Goal: Check status: Check status

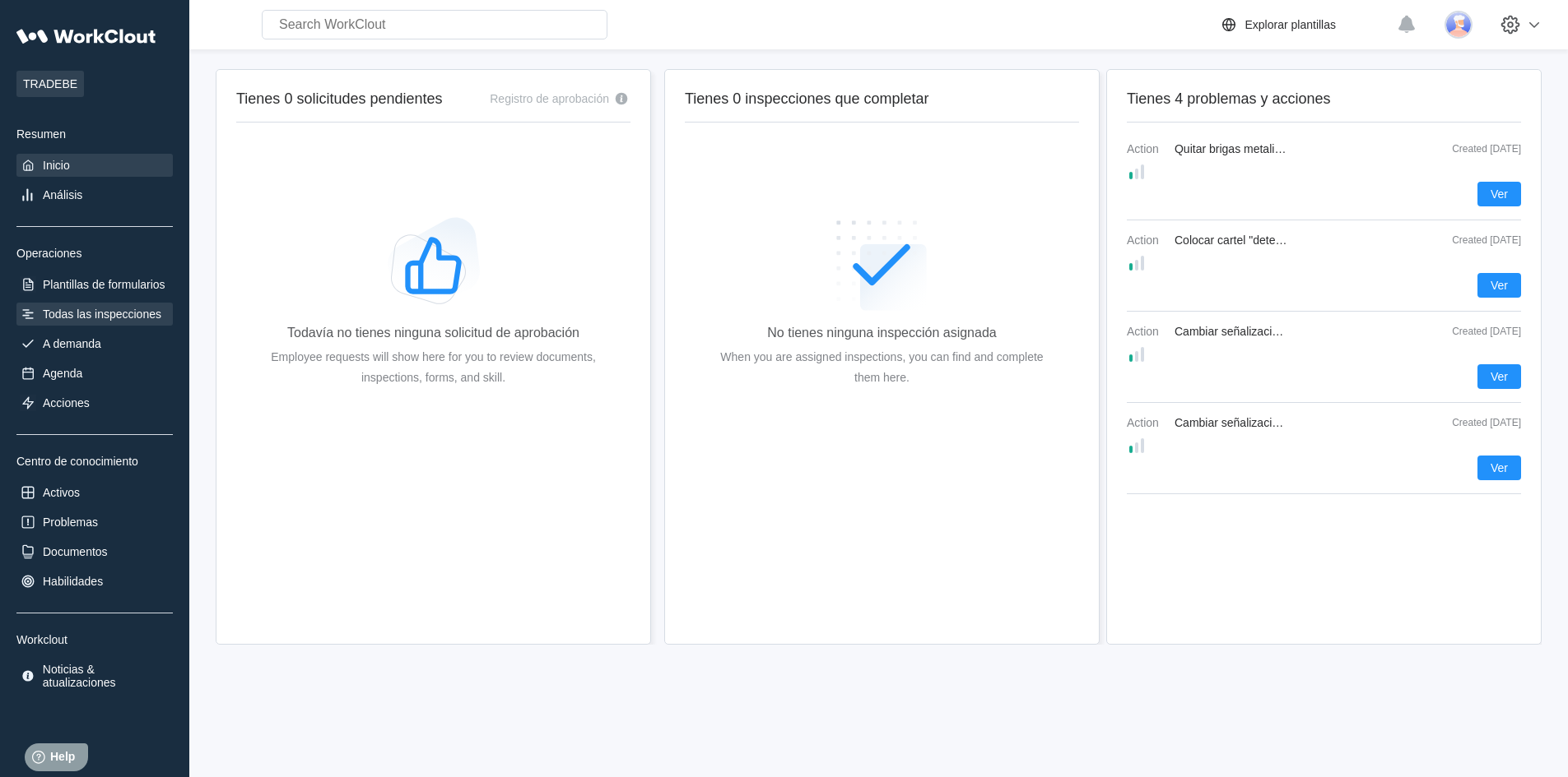
click at [104, 315] on div "Todas las inspecciones" at bounding box center [102, 314] width 118 height 13
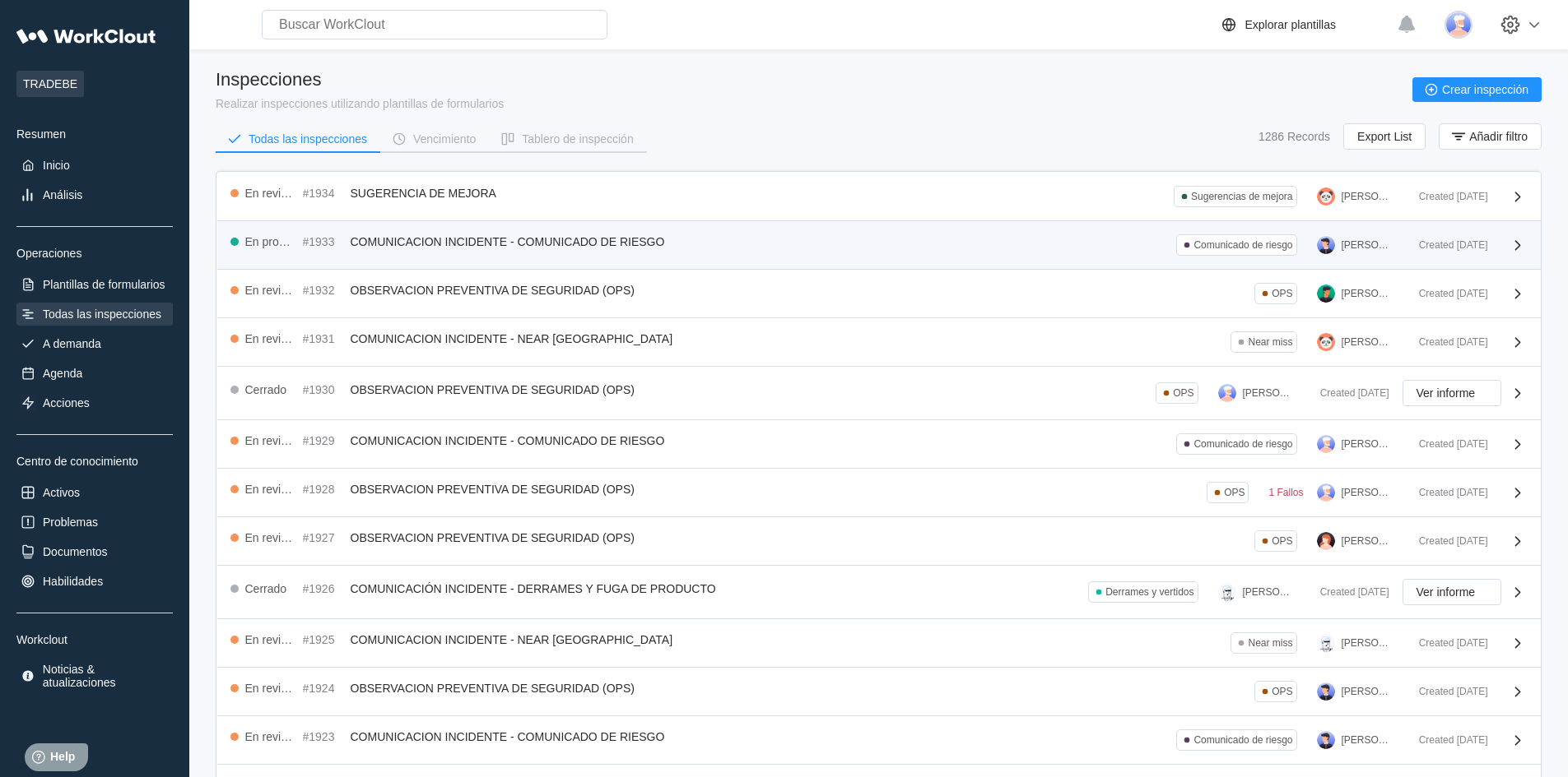
click at [785, 259] on div "En progreso #1933 COMUNICACION INCIDENTE - COMUNICADO DE RIESGO Comunicado de […" at bounding box center [879, 245] width 1323 height 49
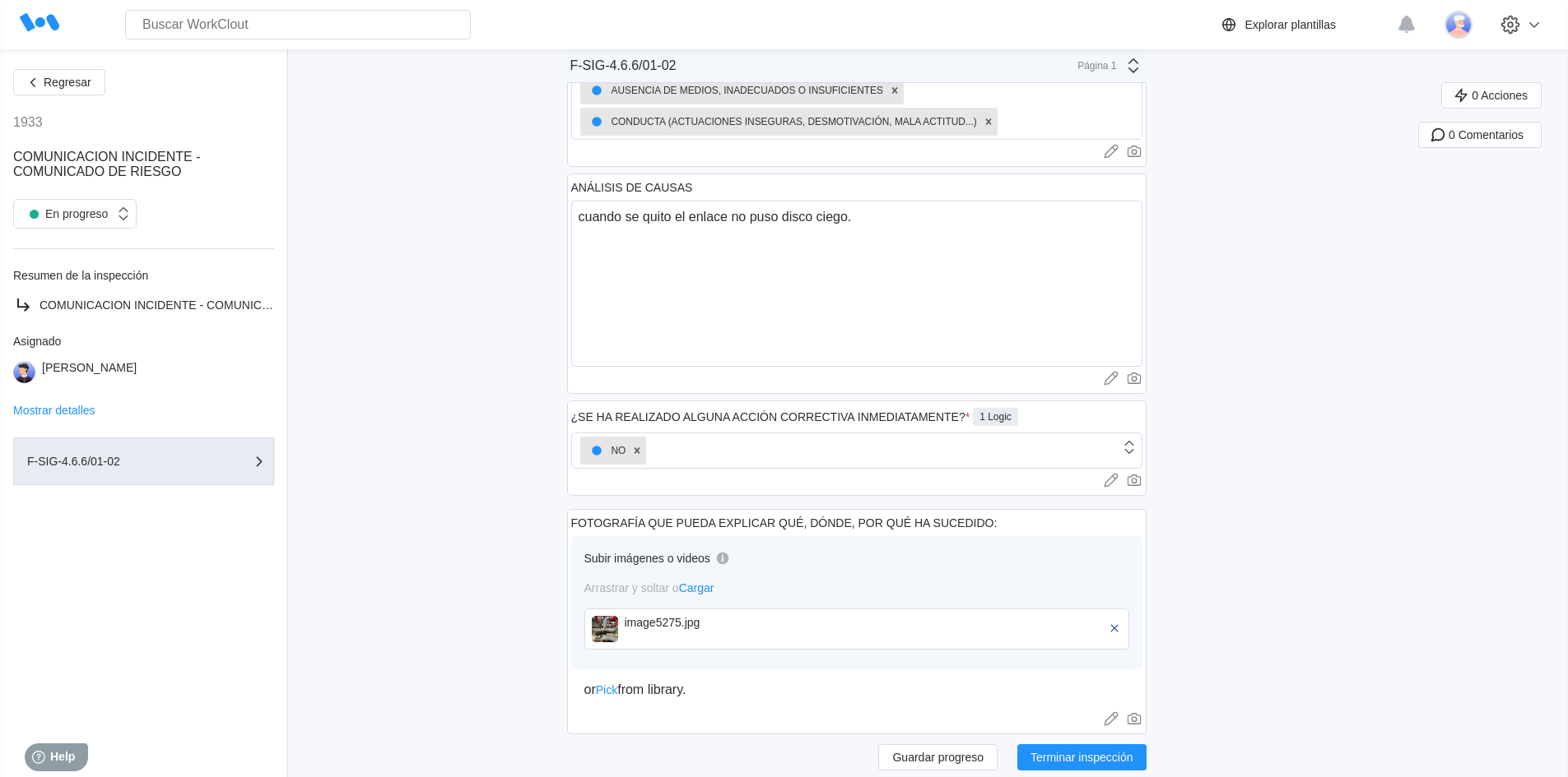
scroll to position [576, 0]
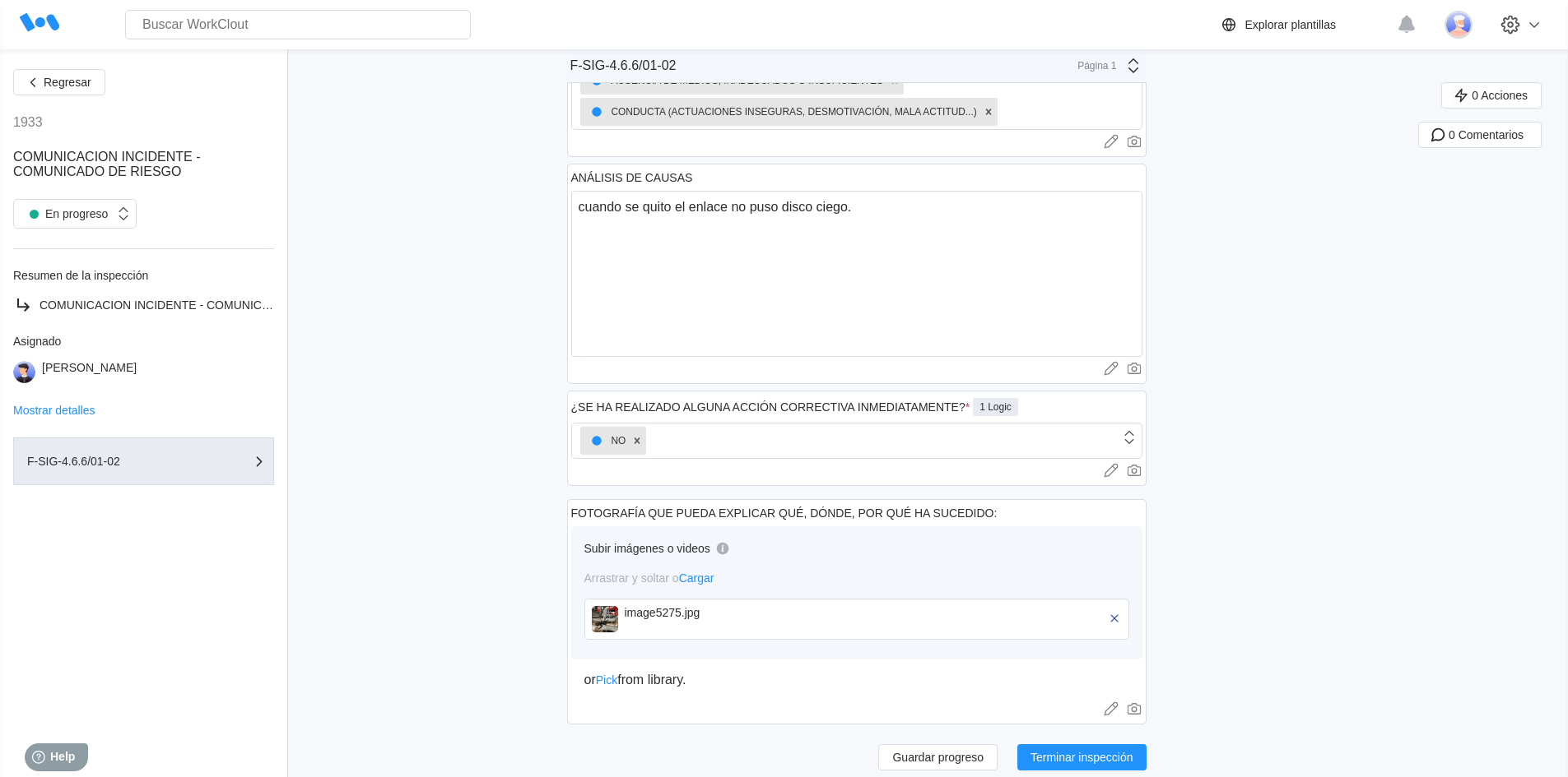
click at [609, 626] on img at bounding box center [605, 620] width 26 height 26
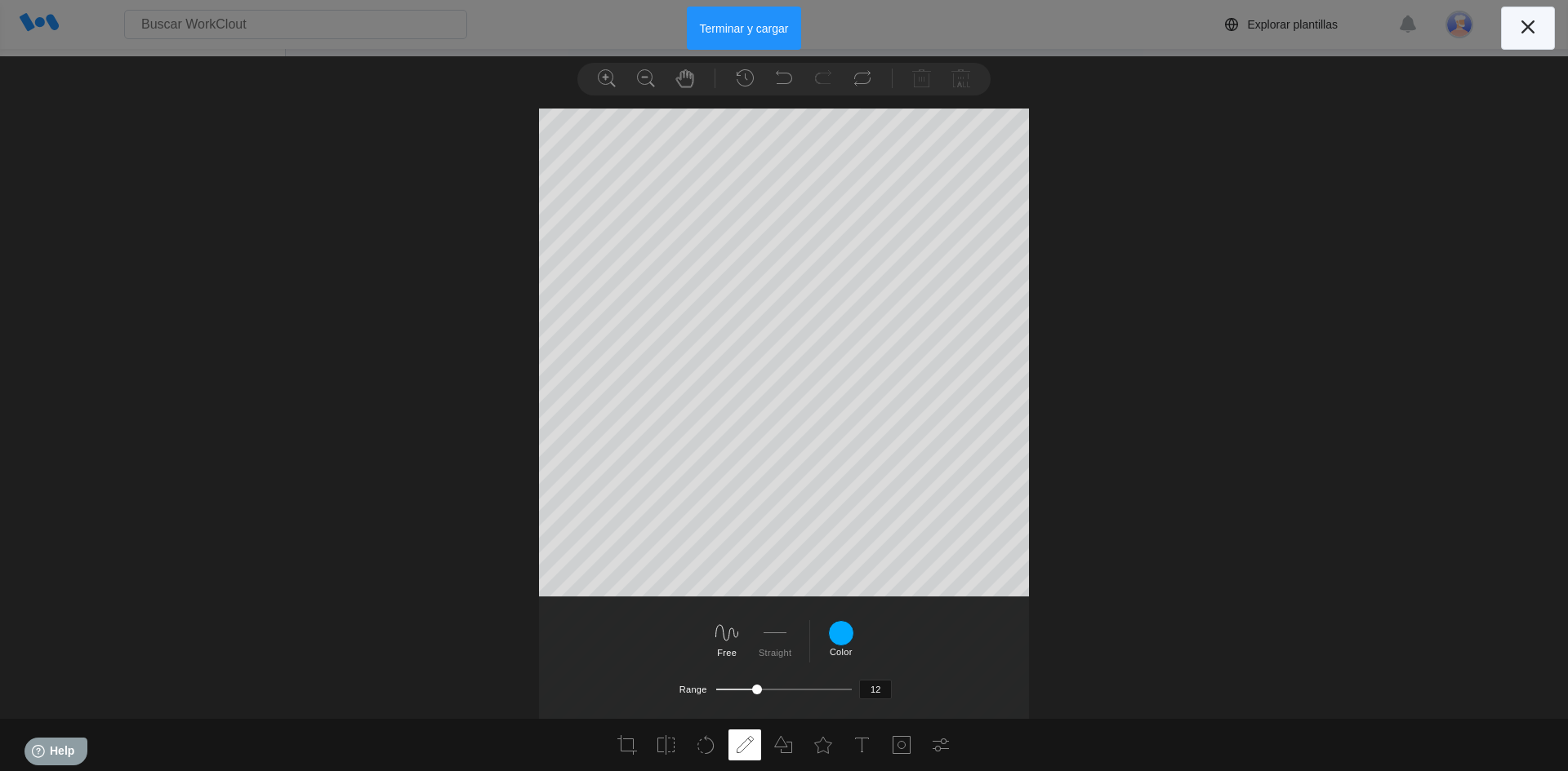
click at [1527, 32] on icon at bounding box center [1527, 27] width 26 height 26
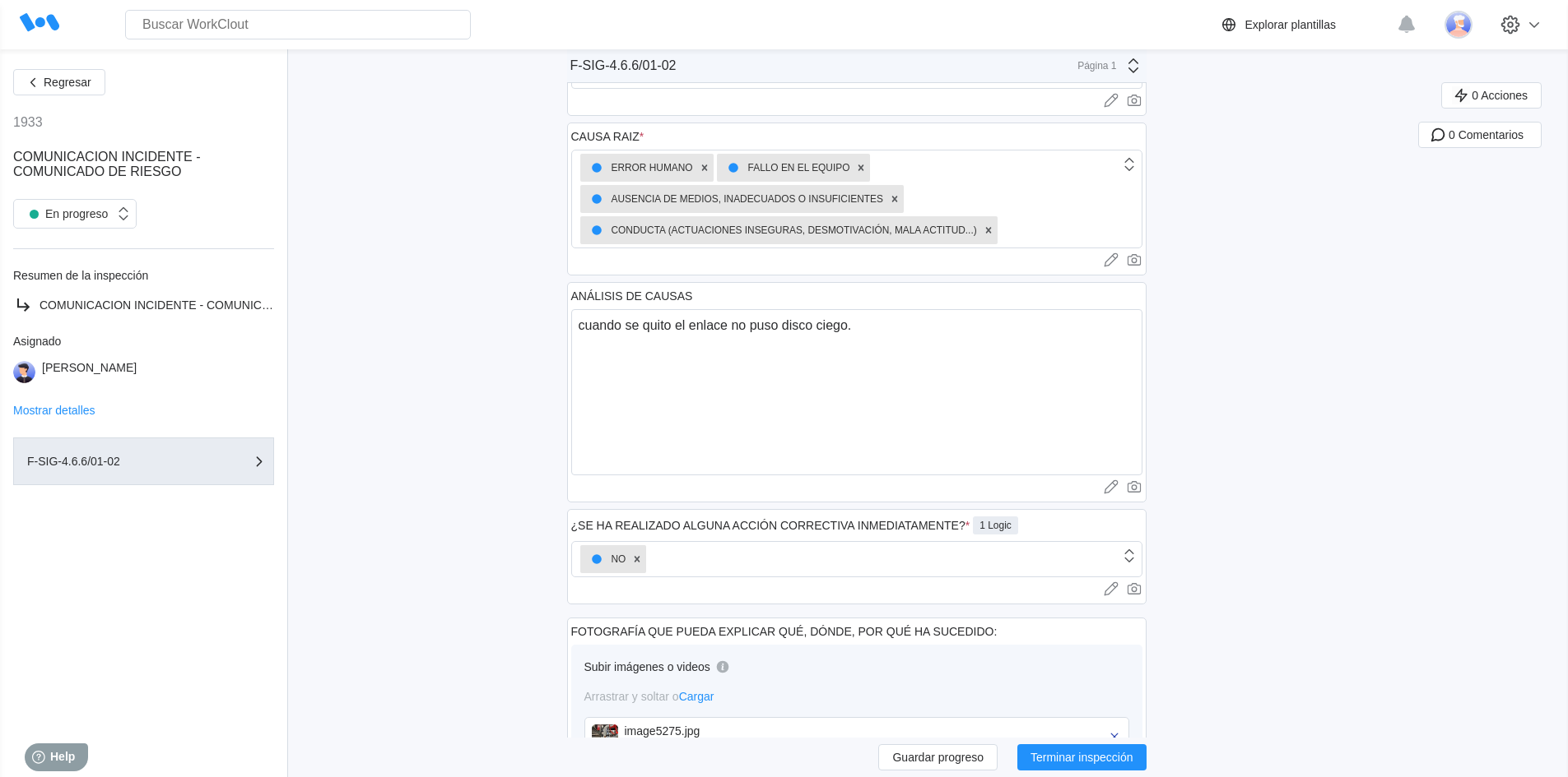
scroll to position [263, 0]
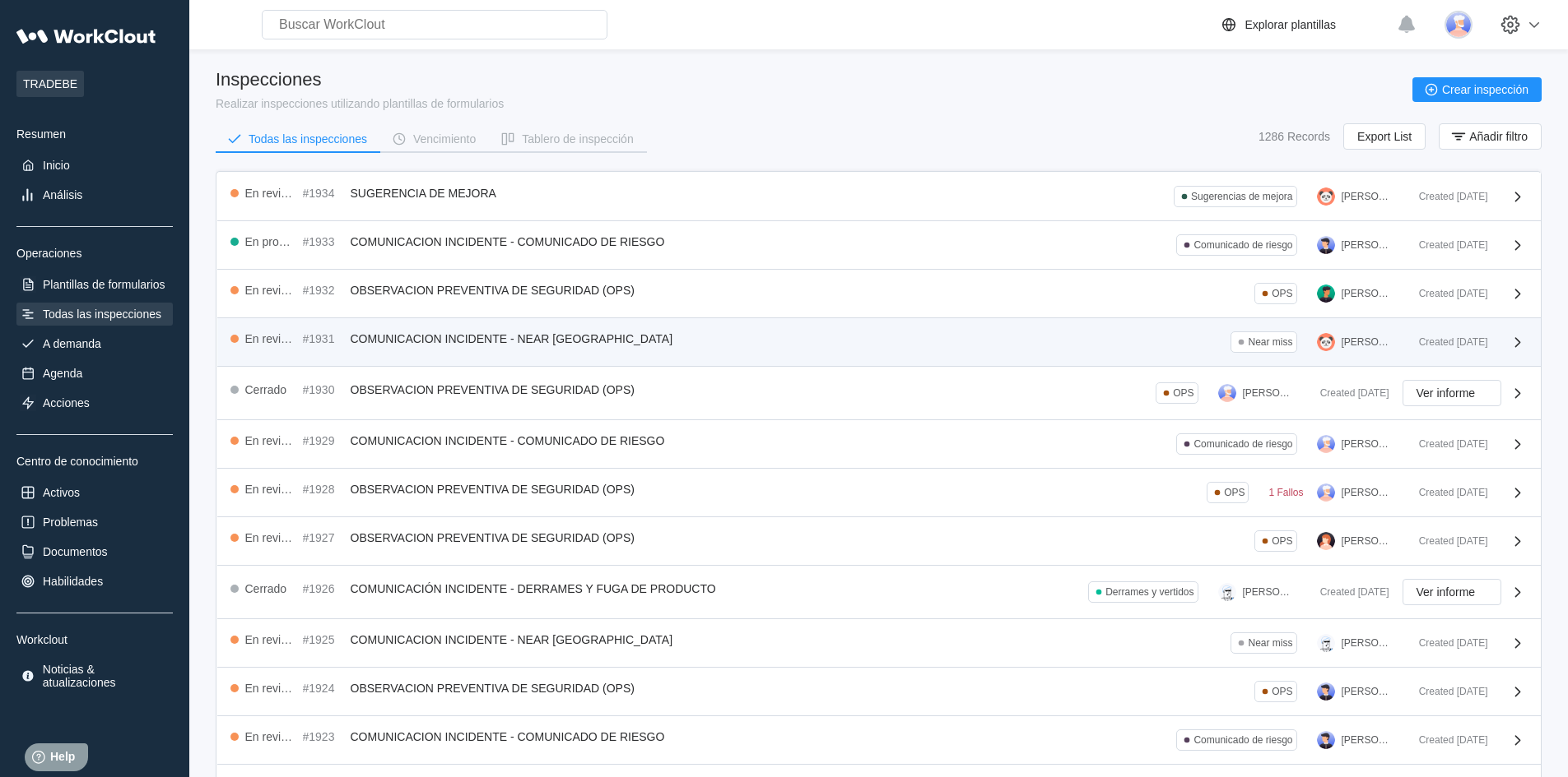
click at [563, 333] on span "COMUNICACION INCIDENTE - NEAR [GEOGRAPHIC_DATA]" at bounding box center [512, 338] width 323 height 13
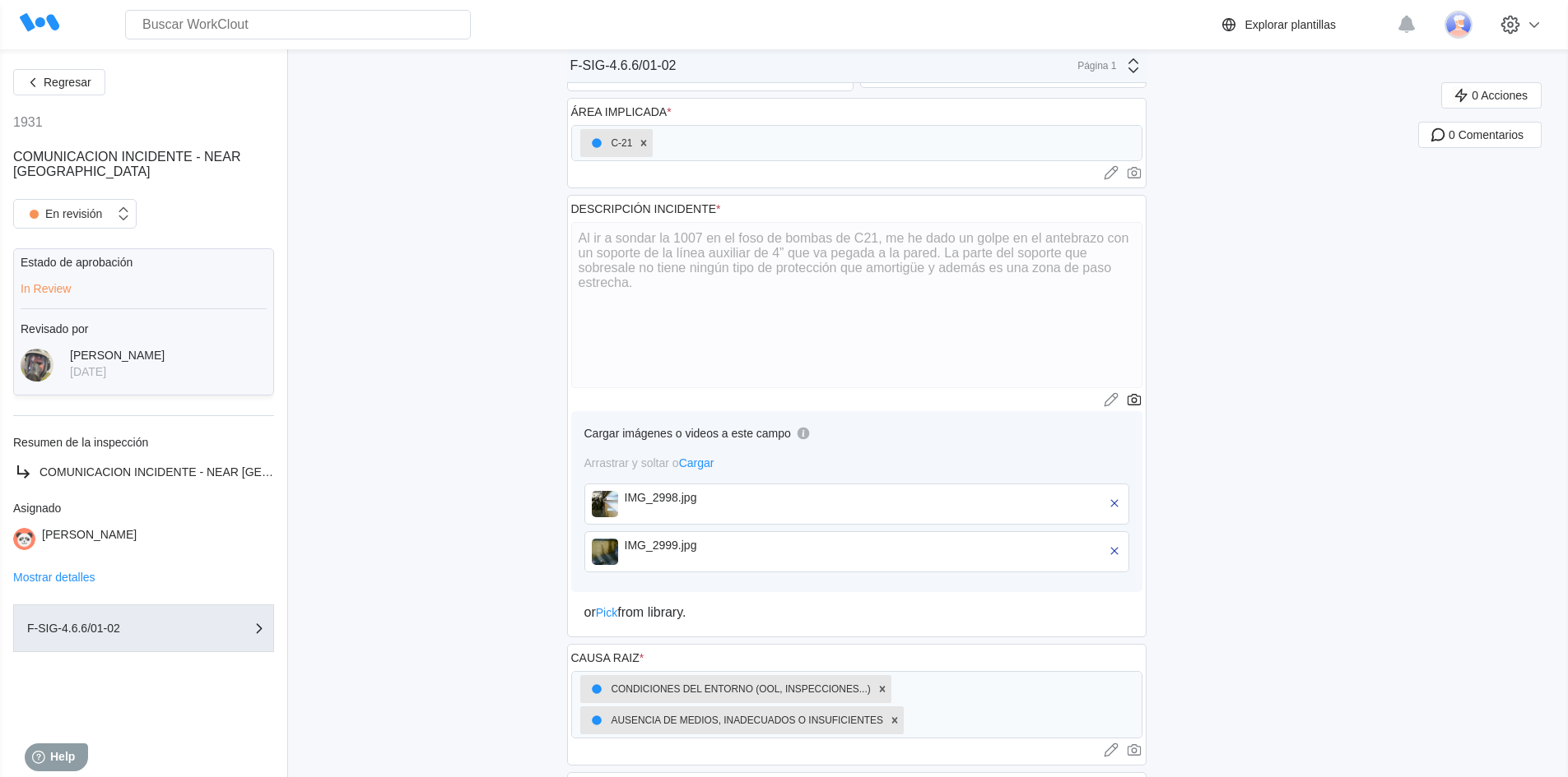
scroll to position [164, 0]
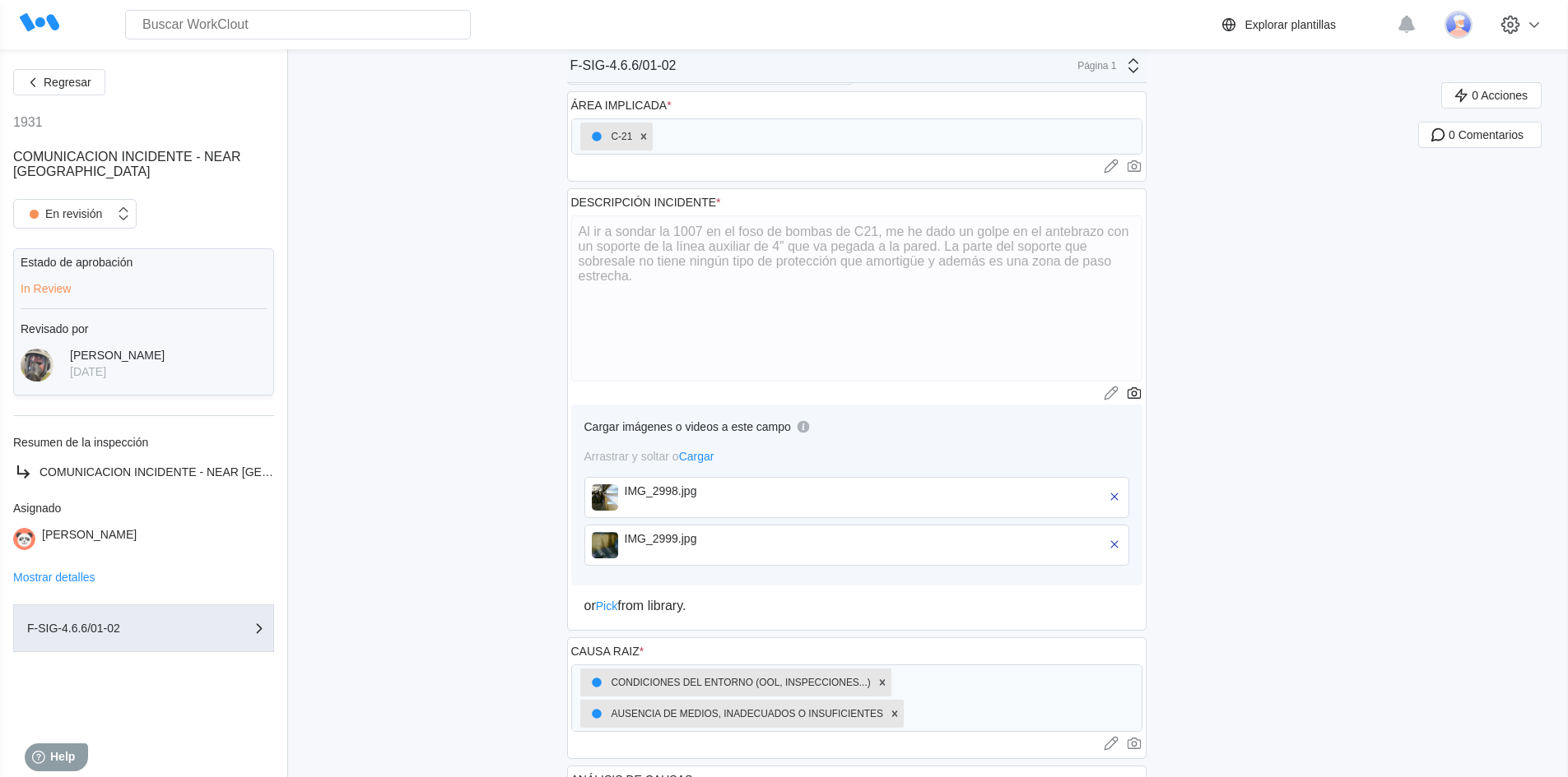
click at [610, 501] on img at bounding box center [605, 498] width 26 height 26
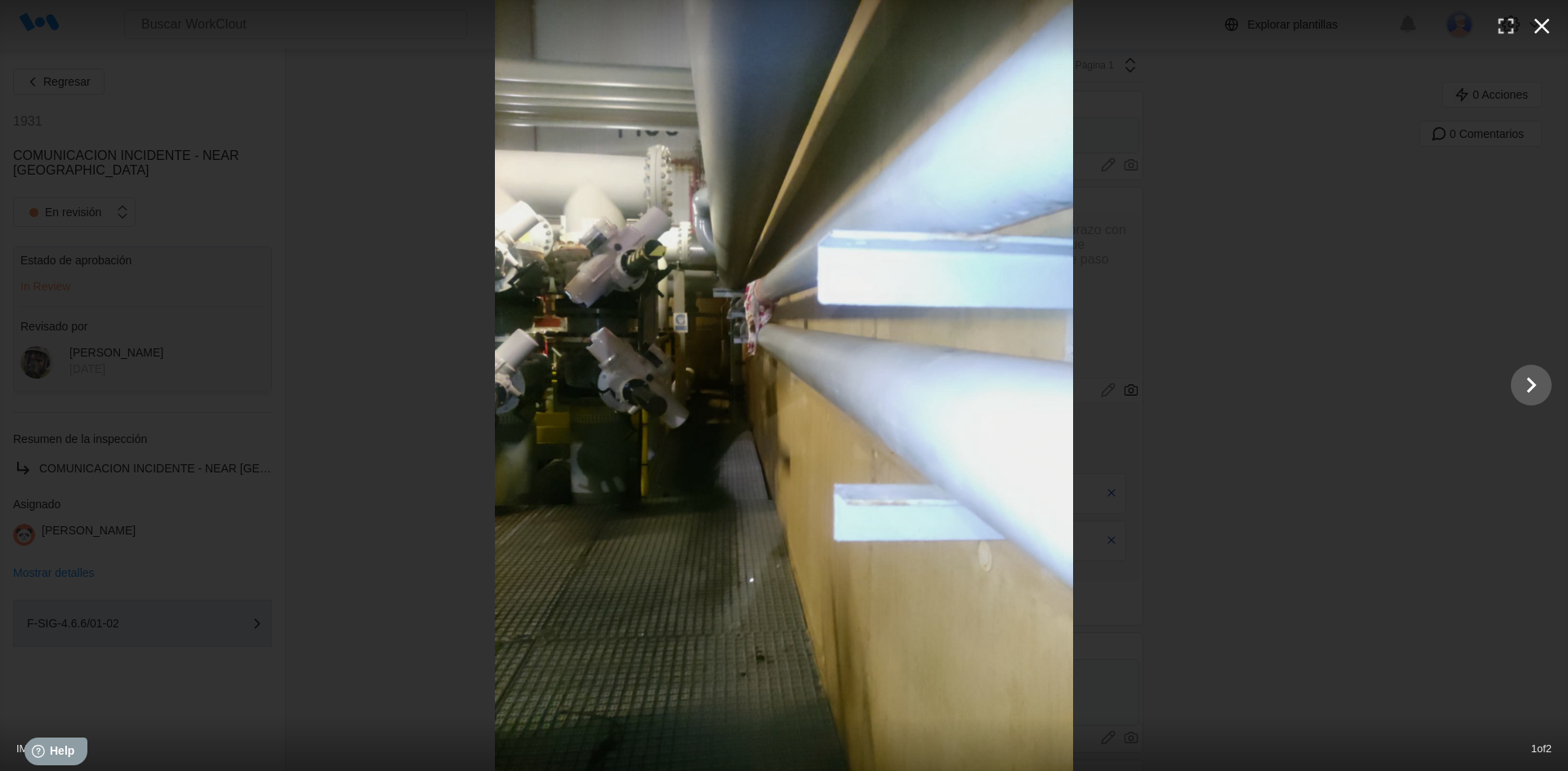
click at [1545, 24] on icon "button" at bounding box center [1542, 26] width 26 height 26
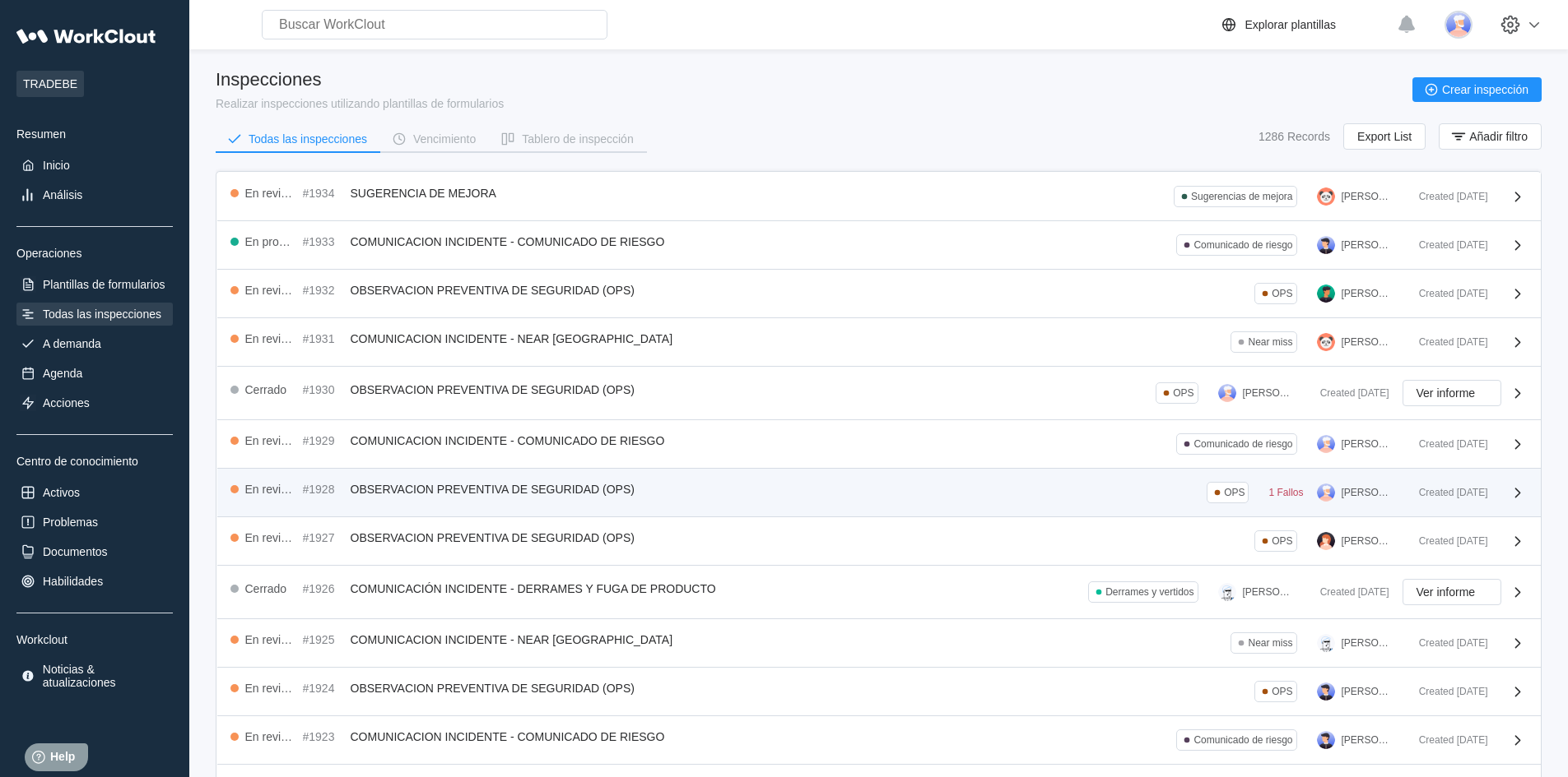
scroll to position [83, 0]
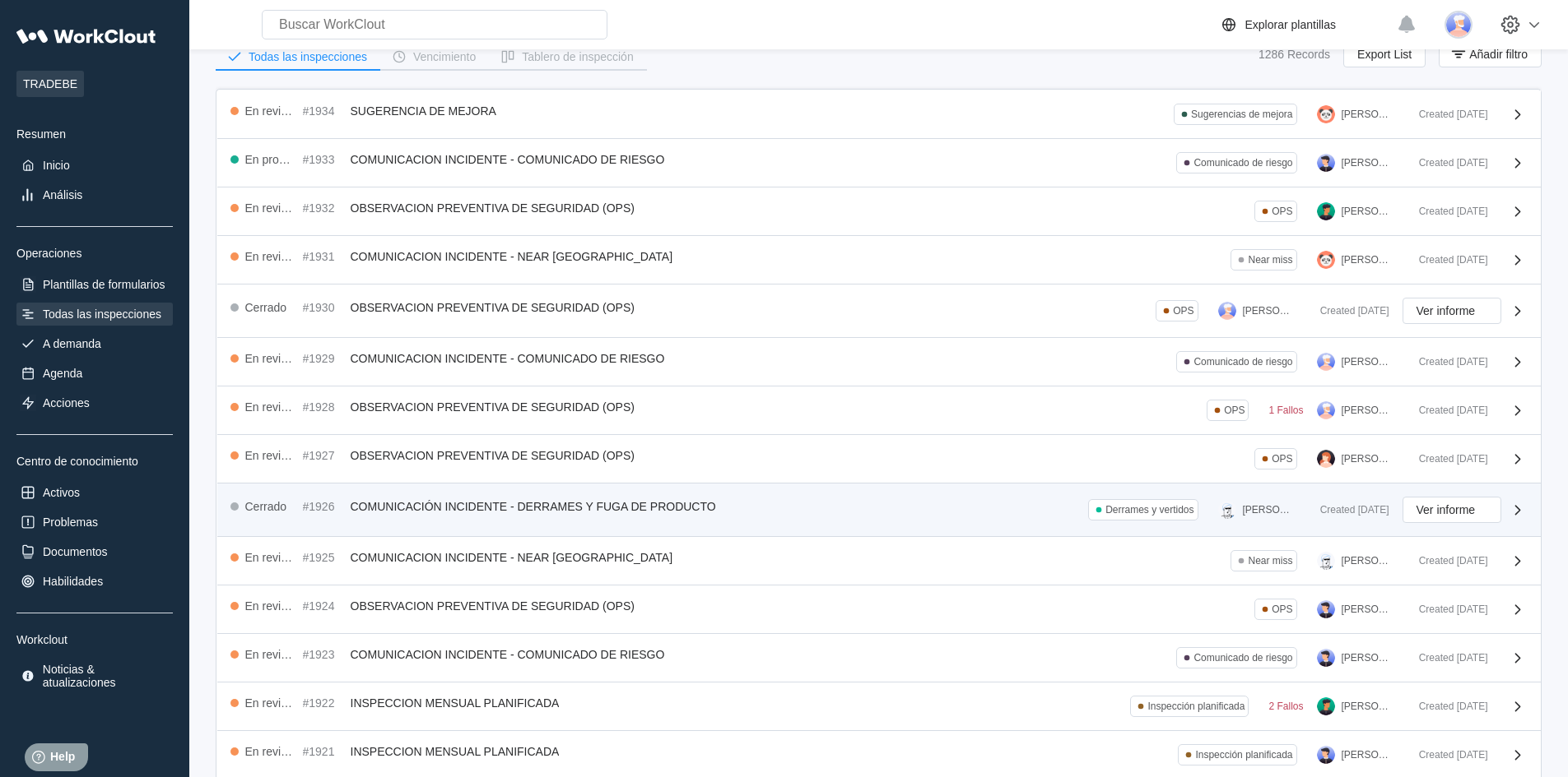
click at [1014, 517] on div "Cerrado #1926 COMUNICACIÓN INCIDENTE - DERRAMES Y FUGA DE PRODUCTO Derrames y v…" at bounding box center [769, 510] width 1076 height 26
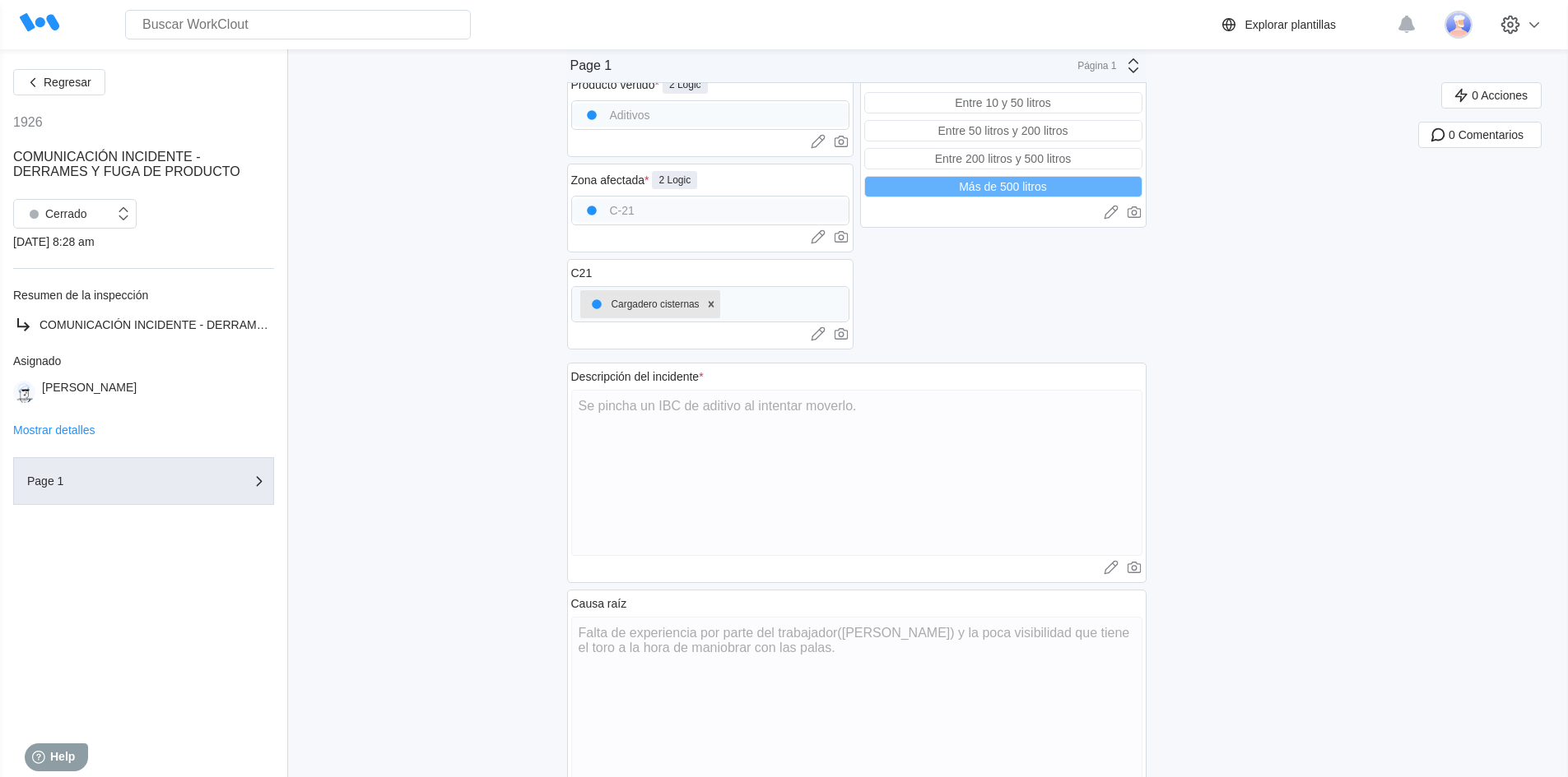
scroll to position [247, 0]
